Goal: Information Seeking & Learning: Learn about a topic

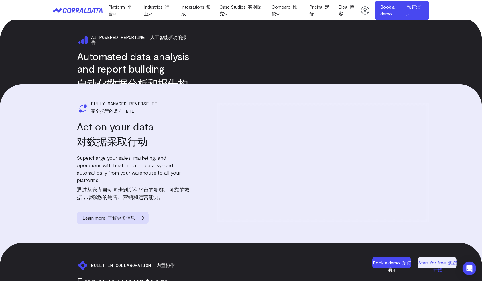
scroll to position [880, 0]
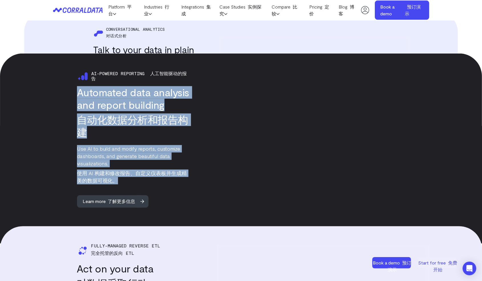
drag, startPoint x: 85, startPoint y: 87, endPoint x: 187, endPoint y: 171, distance: 131.6
click at [187, 171] on div "Ai-powered reporting 人工智能驱动的报告 Automated data analysis and report building 自动化数…" at bounding box center [121, 138] width 137 height 137
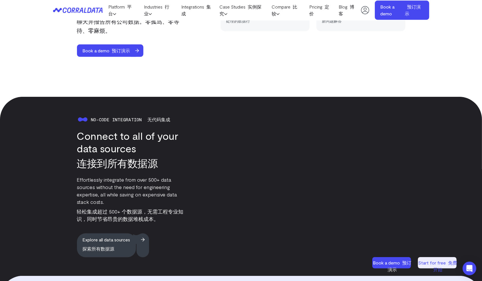
scroll to position [524, 0]
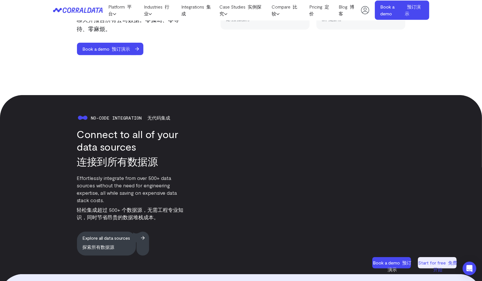
click at [129, 225] on span "Explore all data sources 探索所有数据源" at bounding box center [106, 244] width 59 height 24
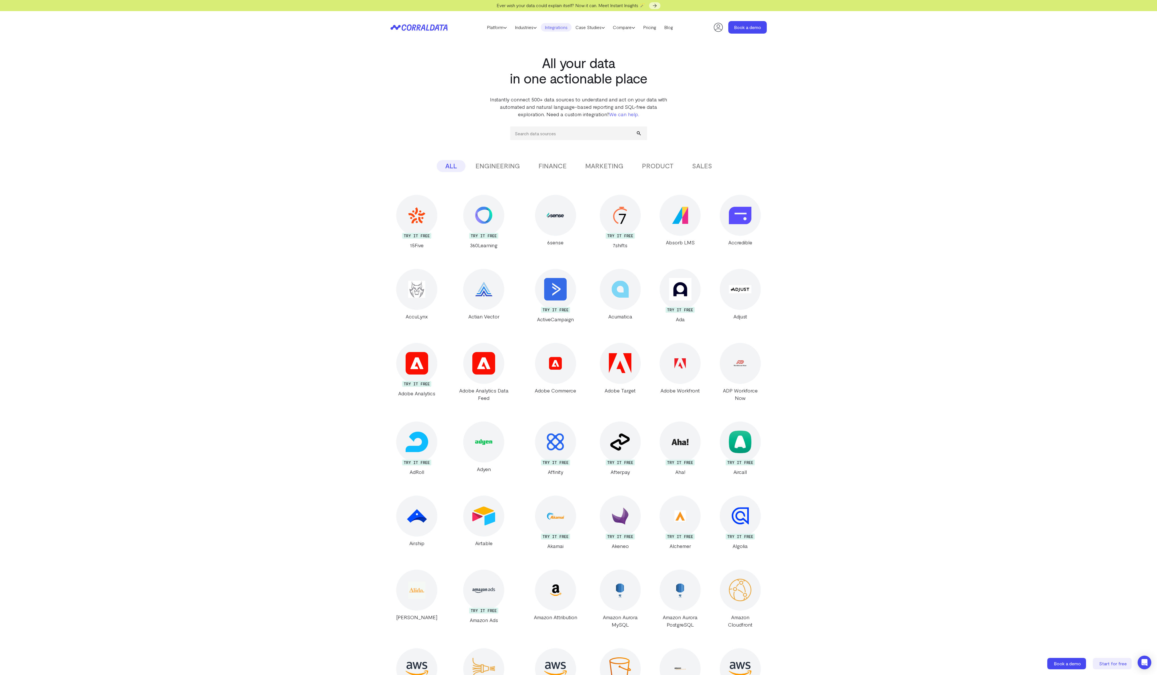
click at [482, 166] on button "ENGINEERING" at bounding box center [498, 166] width 62 height 12
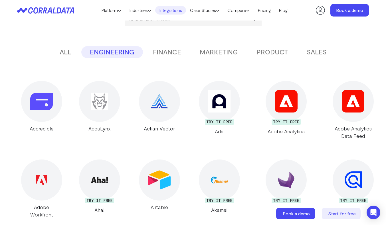
scroll to position [102, 0]
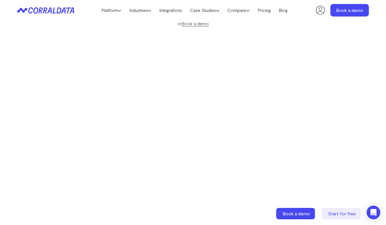
scroll to position [122, 0]
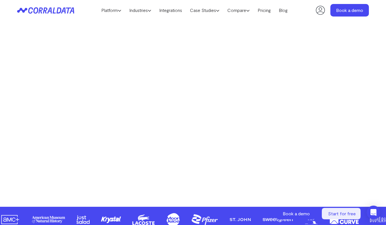
click at [370, 104] on div "Make your data work for you AI to build effortless reports, unlock hidden insig…" at bounding box center [193, 53] width 386 height 255
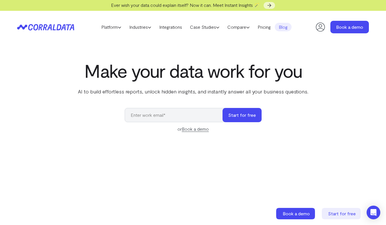
scroll to position [0, 0]
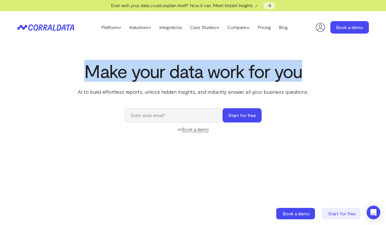
drag, startPoint x: 110, startPoint y: 73, endPoint x: 305, endPoint y: 74, distance: 195.2
click at [305, 74] on h1 "Make your data work for you" at bounding box center [193, 71] width 232 height 21
copy h1 "Make your data work for you"
